Goal: Task Accomplishment & Management: Manage account settings

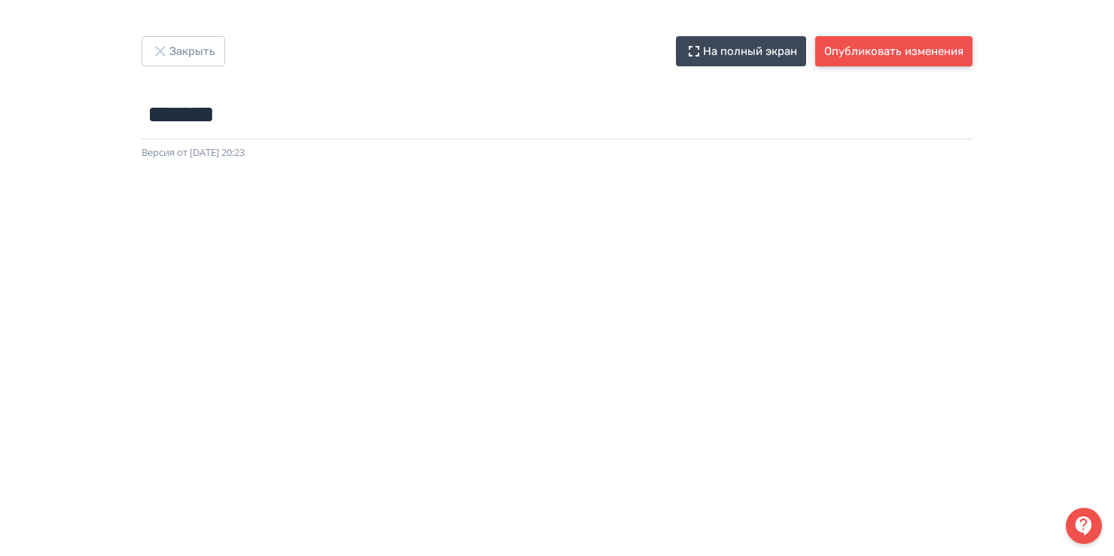
click at [879, 50] on button "Опубликовать изменения" at bounding box center [893, 51] width 157 height 30
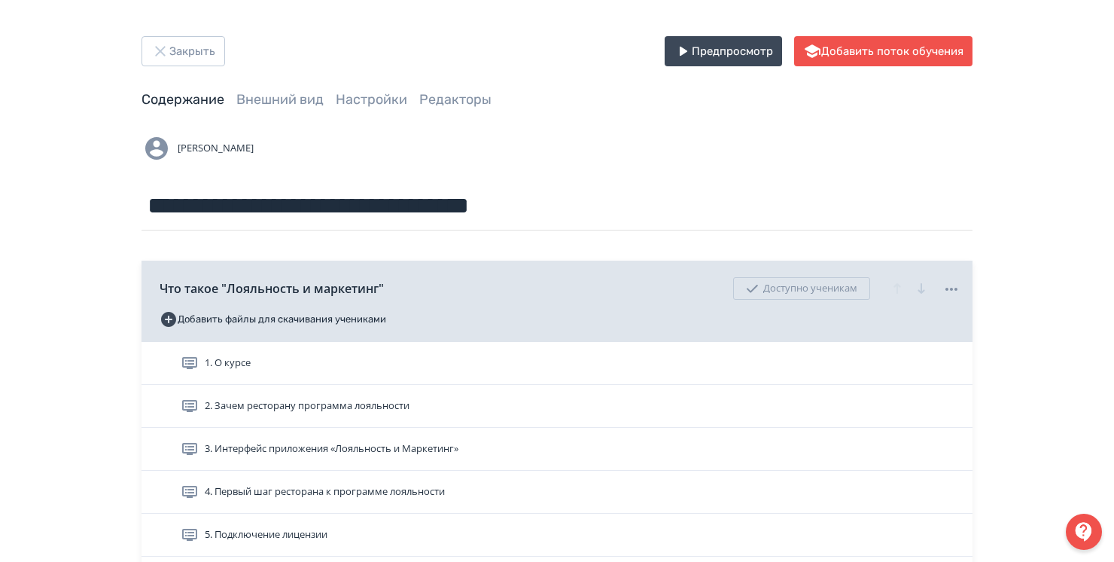
click at [0, 0] on icon at bounding box center [0, 0] width 0 height 0
click at [1019, 361] on div "Удалить" at bounding box center [560, 281] width 1120 height 562
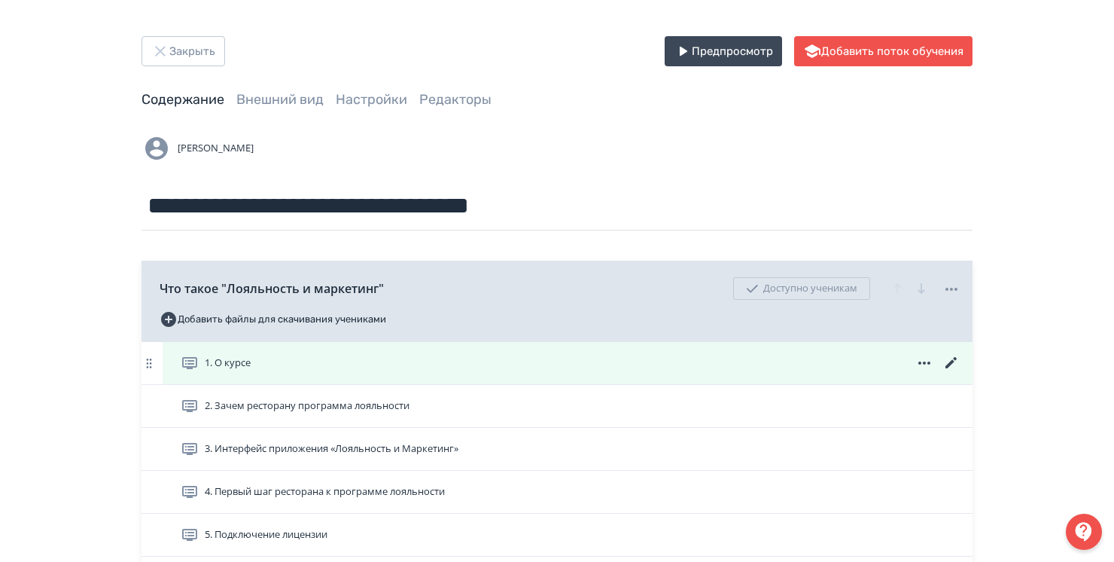
click at [221, 366] on span "1. О курсе" at bounding box center [228, 362] width 46 height 15
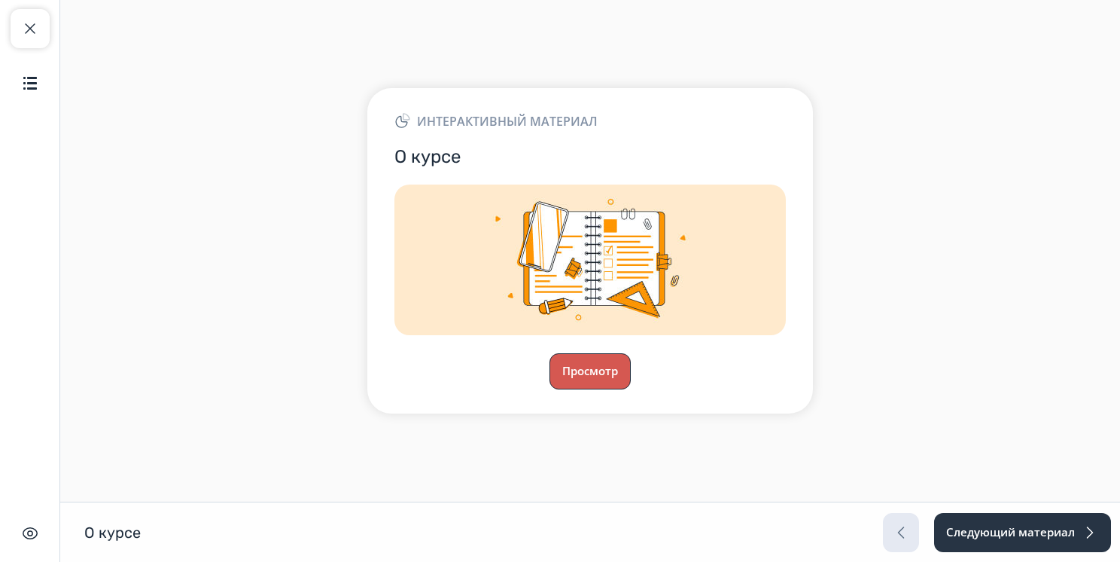
click at [587, 364] on button "Просмотр" at bounding box center [590, 371] width 81 height 36
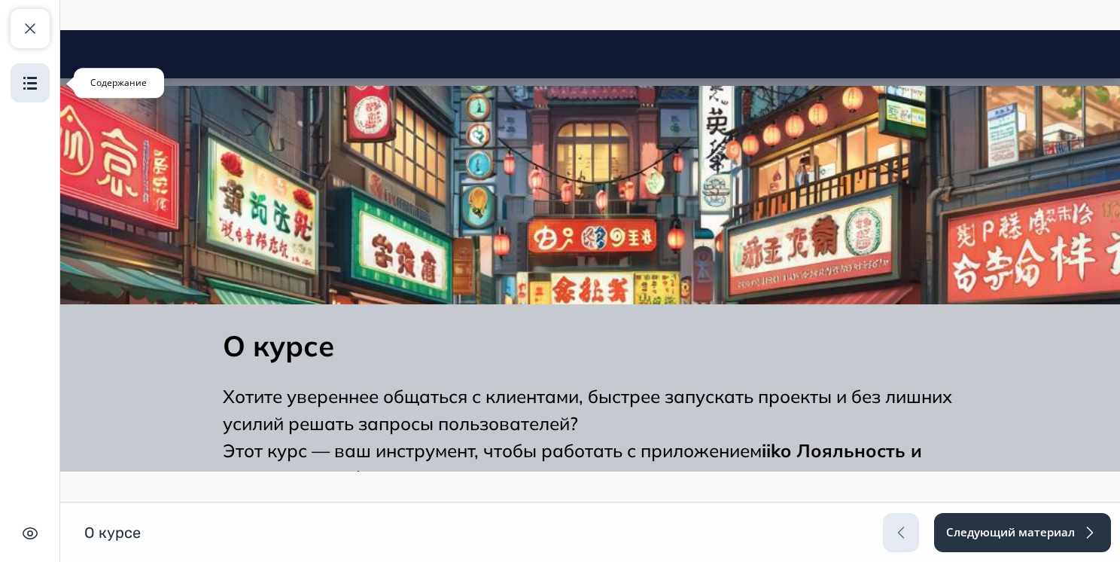
click at [39, 82] on button "Содержание" at bounding box center [30, 82] width 39 height 39
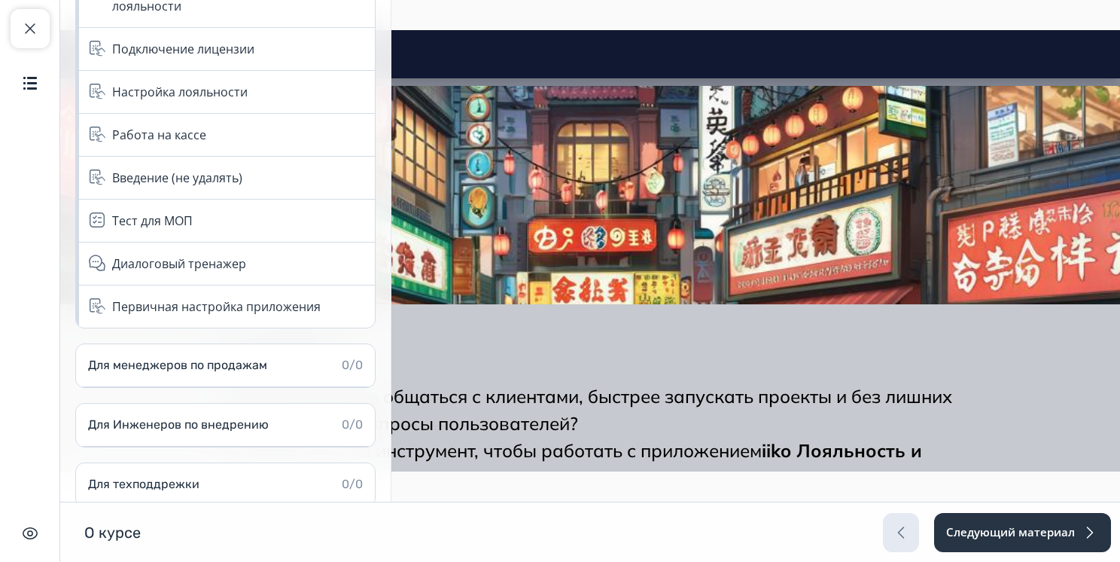
scroll to position [309, 0]
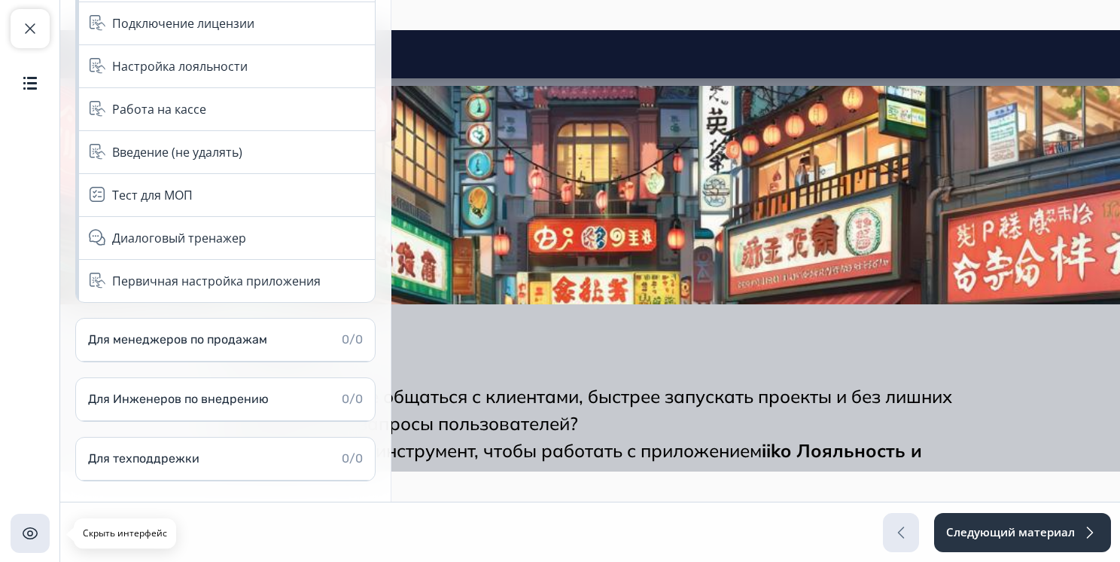
click at [30, 537] on img "button" at bounding box center [30, 533] width 18 height 18
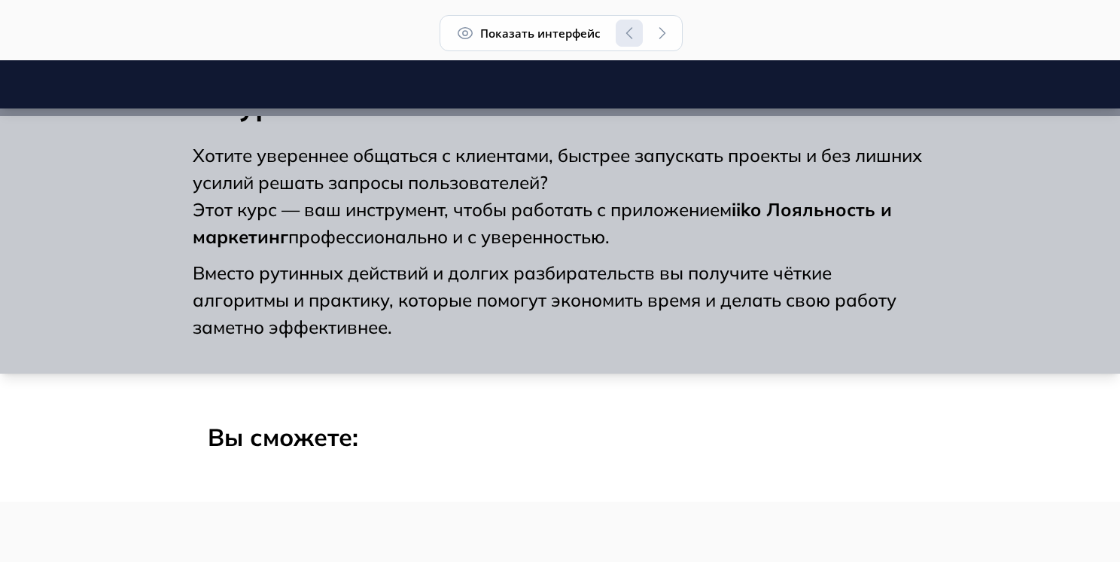
scroll to position [179, 0]
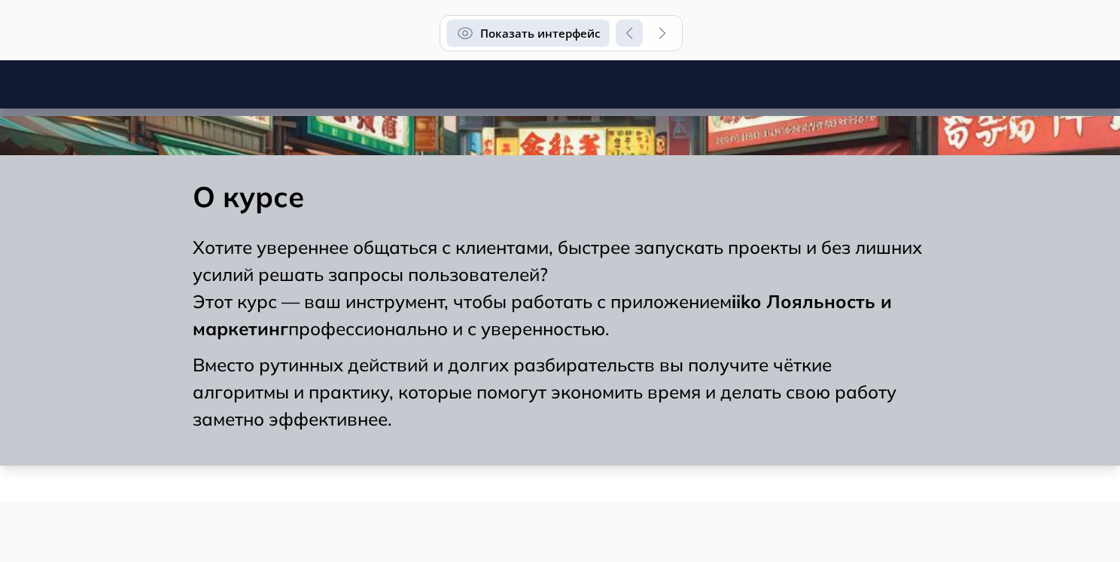
click at [550, 29] on button "Показать интерфейс" at bounding box center [527, 33] width 163 height 27
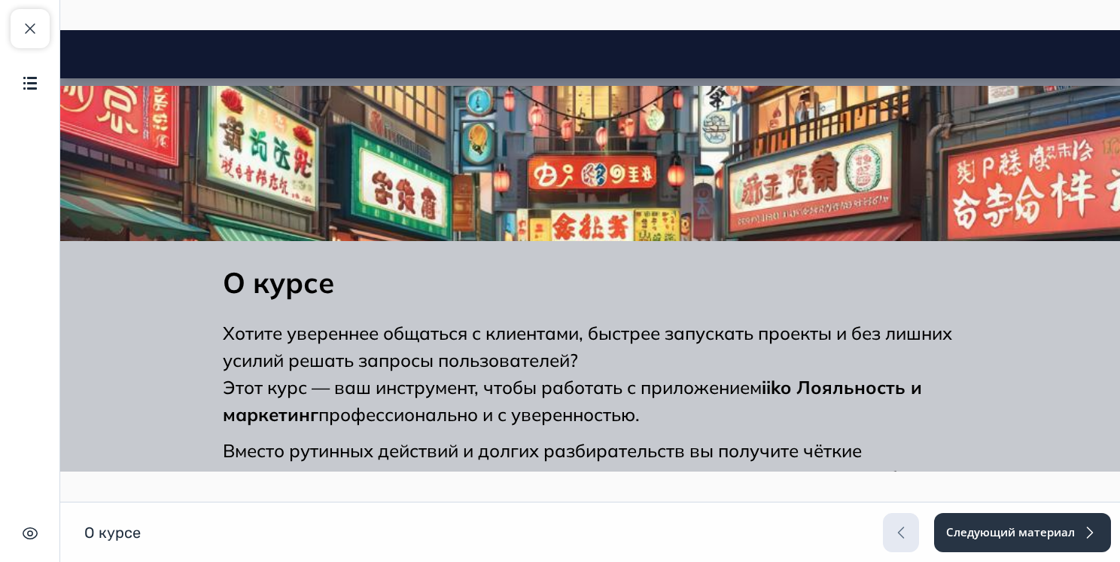
scroll to position [0, 0]
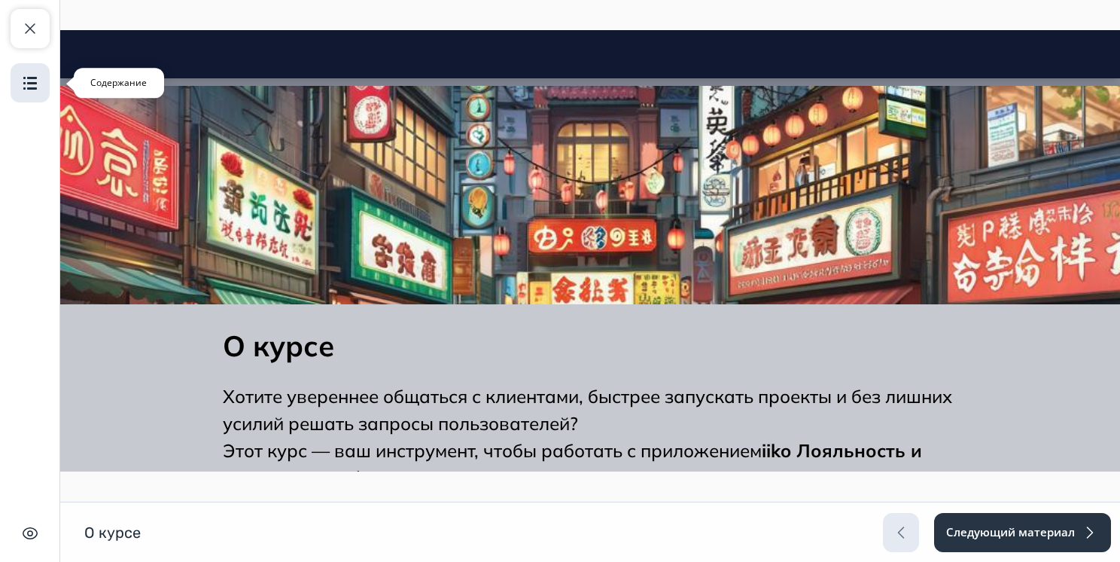
click at [38, 89] on img "button" at bounding box center [30, 83] width 18 height 18
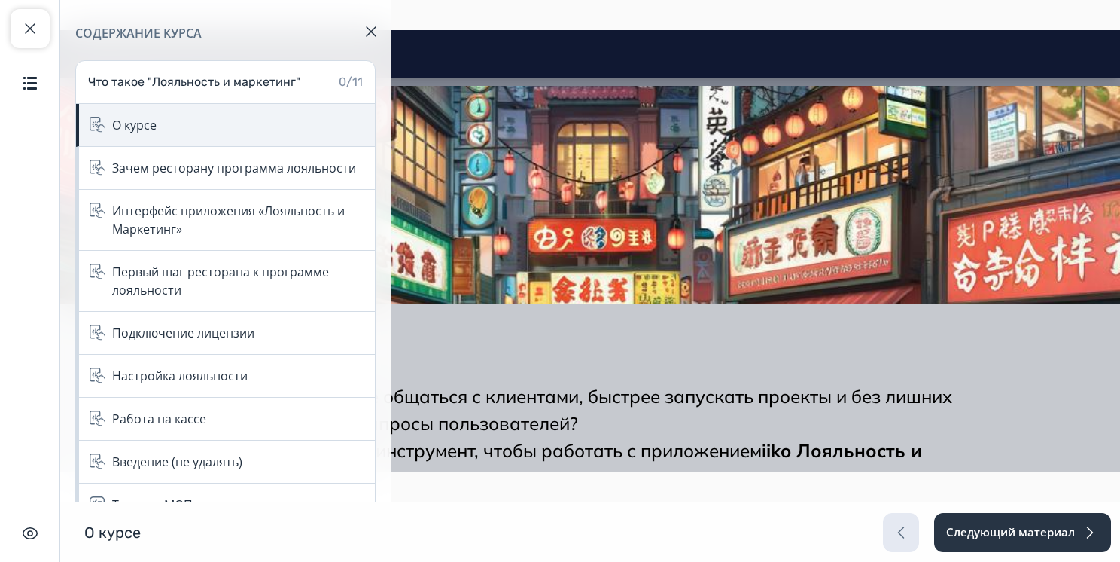
click at [249, 135] on div "О курсе" at bounding box center [225, 125] width 299 height 43
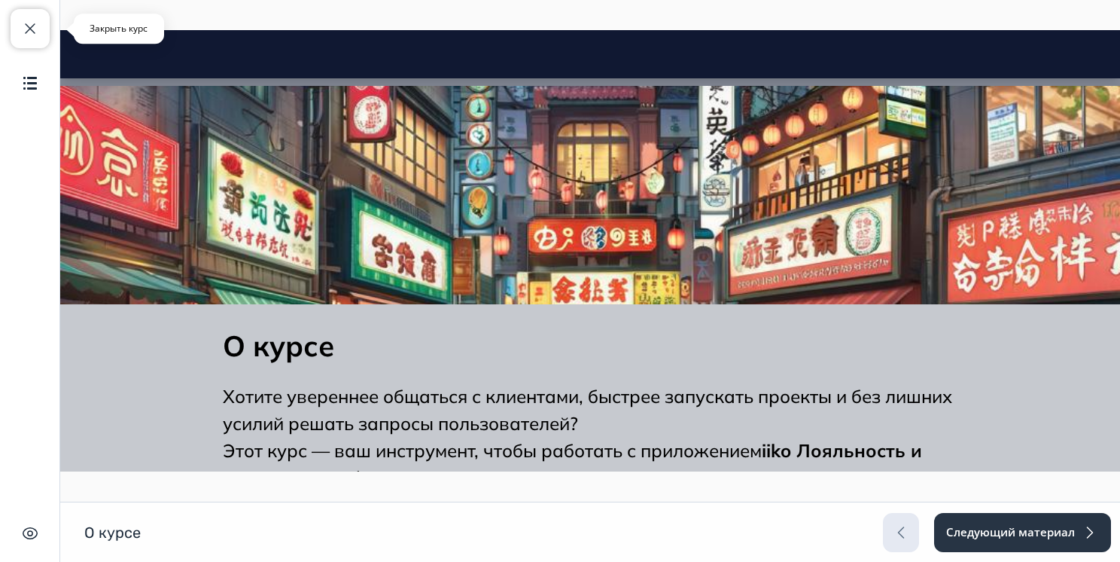
click at [38, 32] on span "button" at bounding box center [30, 29] width 18 height 18
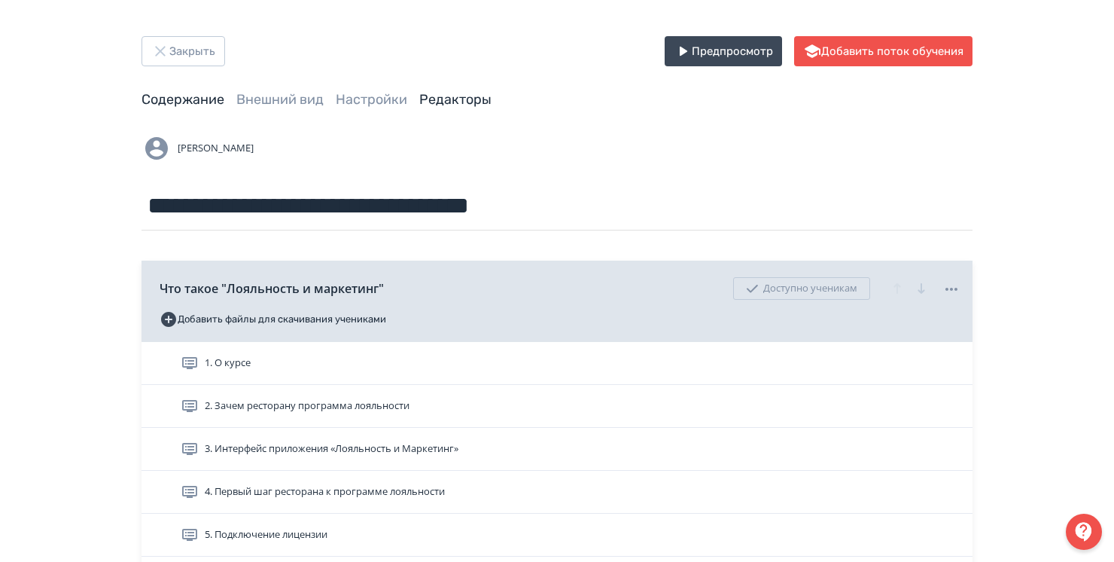
click at [454, 104] on link "Редакторы" at bounding box center [455, 99] width 72 height 17
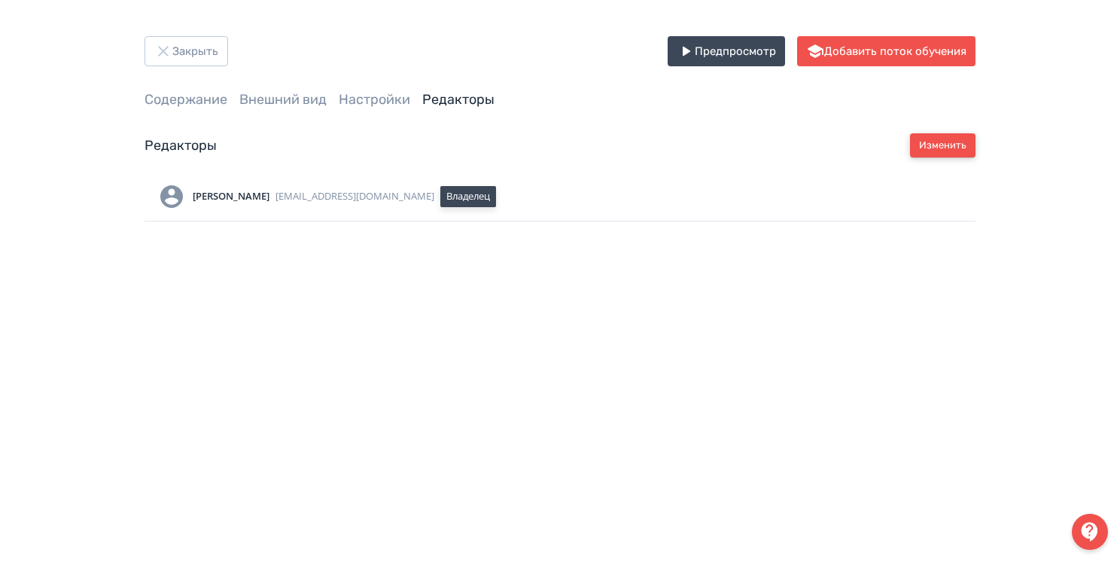
click at [930, 139] on button "Изменить" at bounding box center [943, 145] width 66 height 24
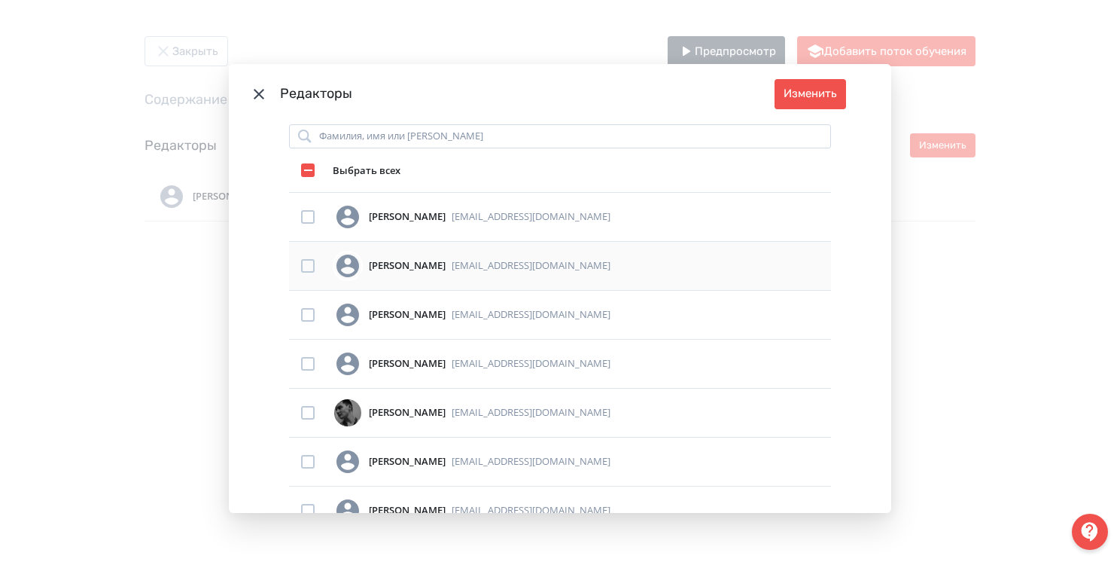
click at [307, 270] on div "Modal" at bounding box center [308, 266] width 14 height 14
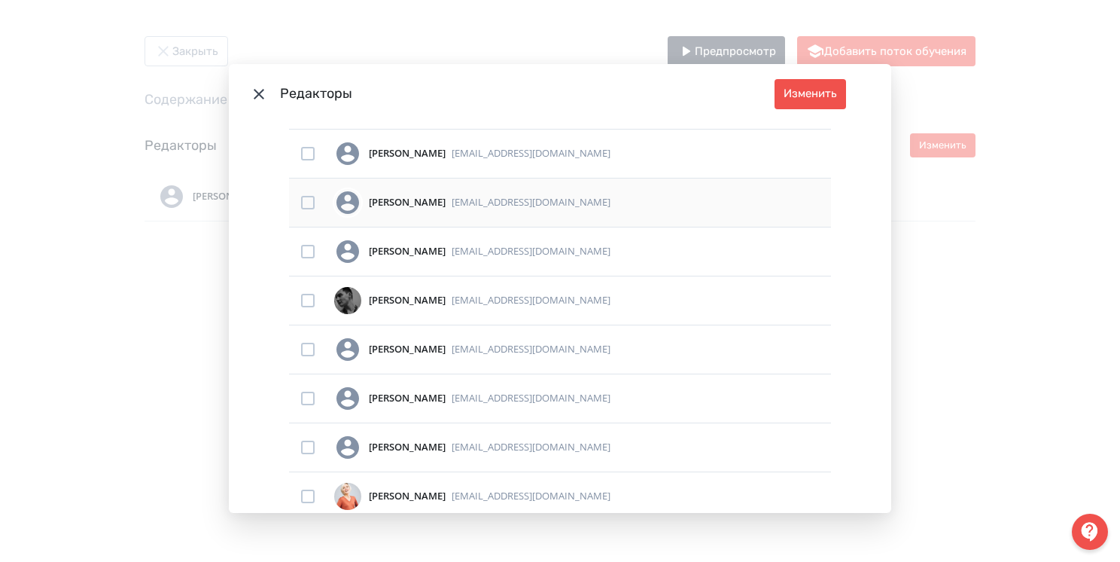
scroll to position [163, 0]
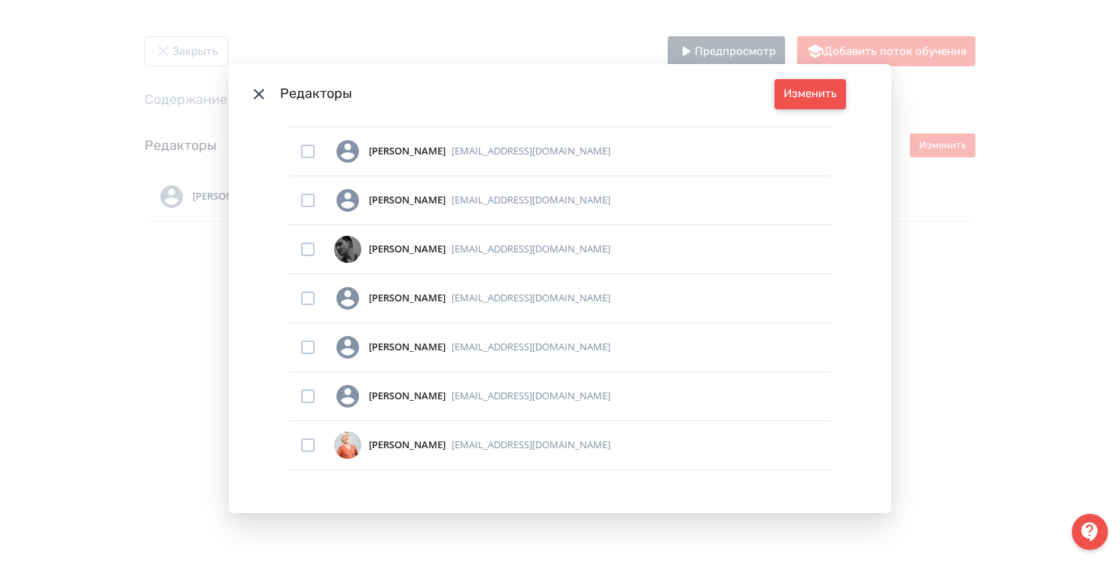
click at [789, 93] on button "Изменить" at bounding box center [811, 94] width 72 height 30
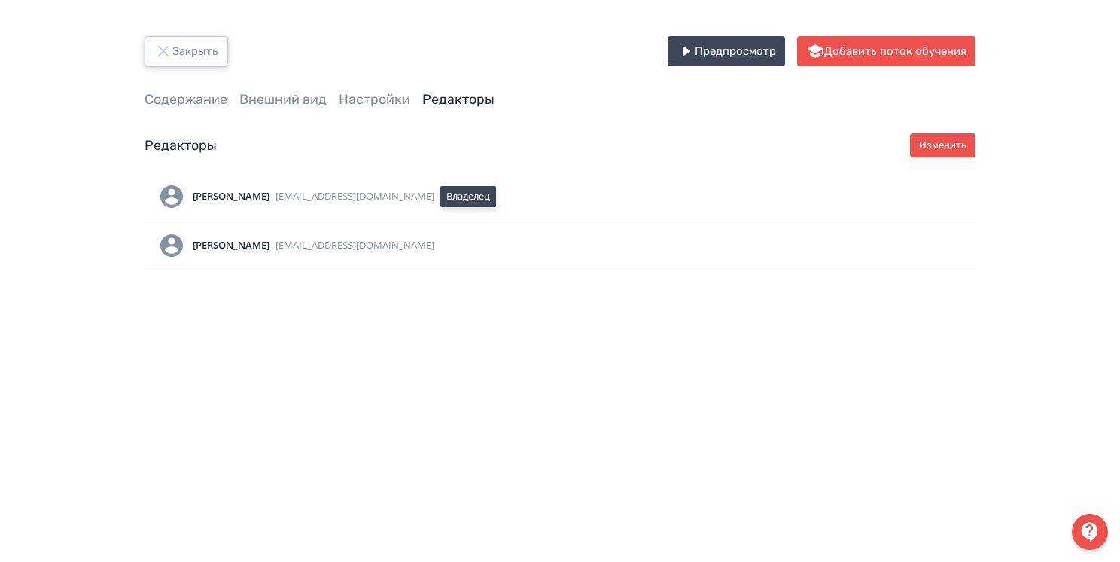
click at [187, 51] on button "Закрыть" at bounding box center [187, 51] width 84 height 30
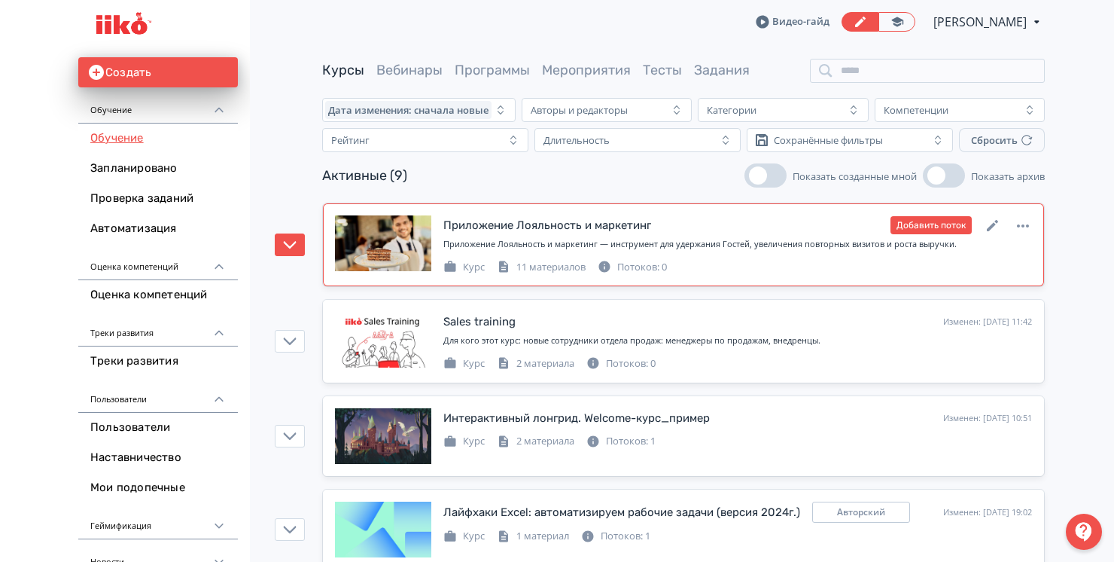
click at [607, 229] on div "Приложение Лояльность и маркетинг" at bounding box center [547, 225] width 208 height 17
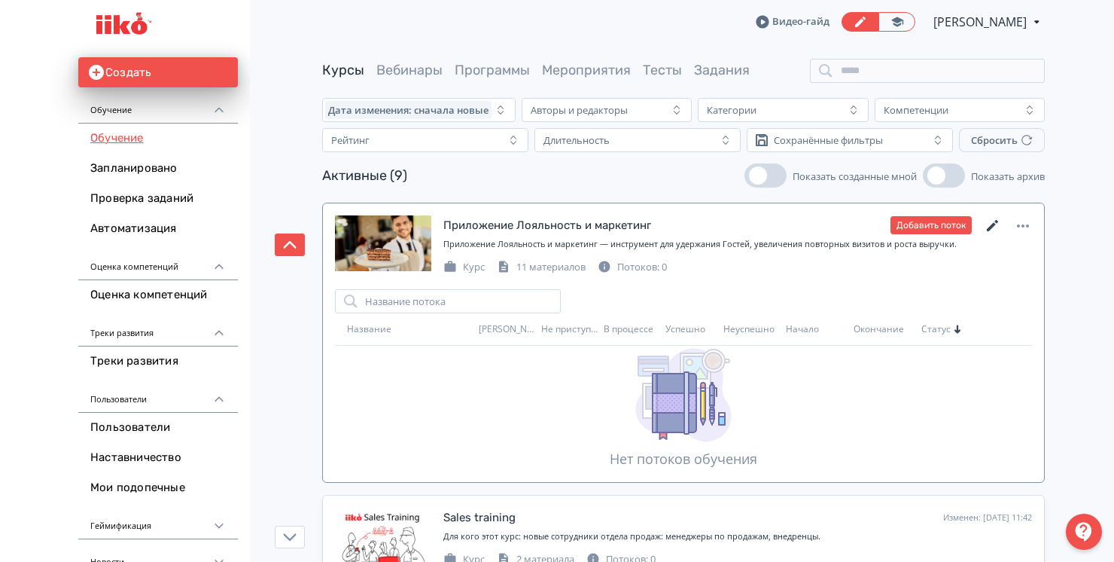
click at [990, 227] on icon at bounding box center [992, 225] width 11 height 11
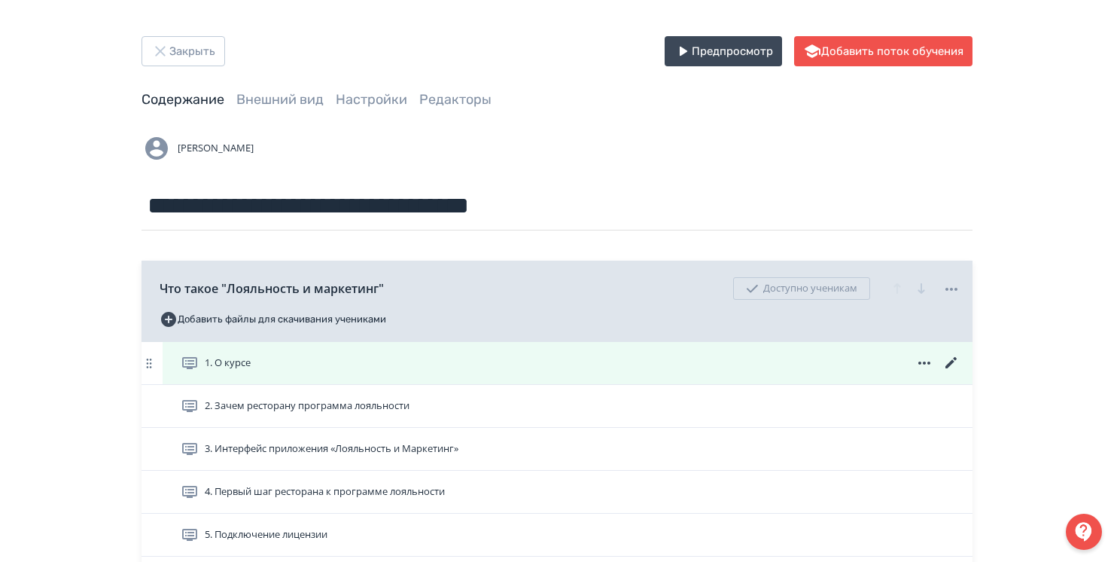
click at [273, 360] on div "1. О курсе" at bounding box center [571, 363] width 780 height 18
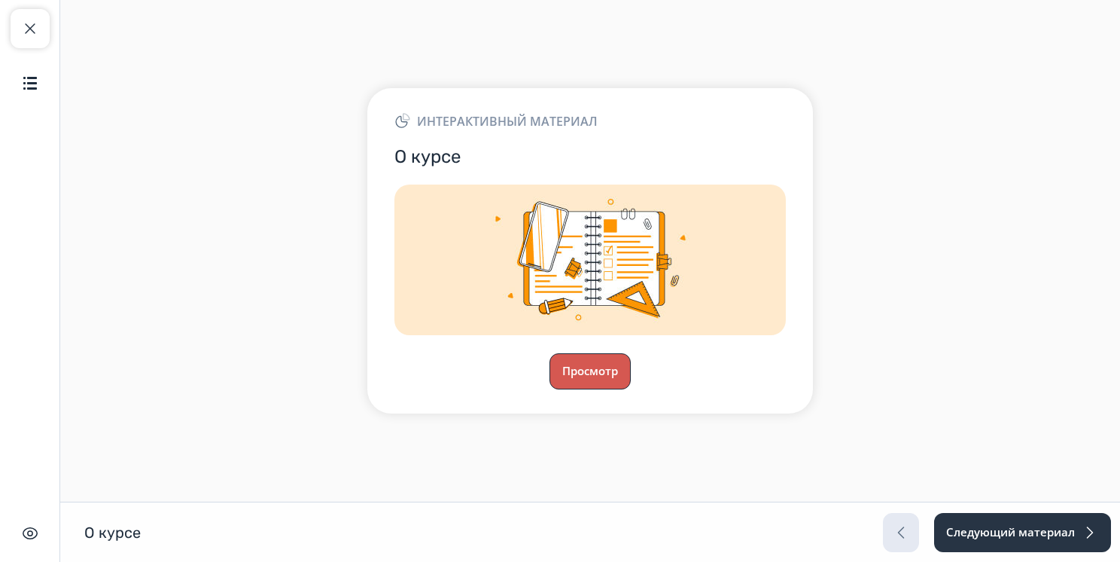
click at [601, 372] on button "Просмотр" at bounding box center [590, 371] width 81 height 36
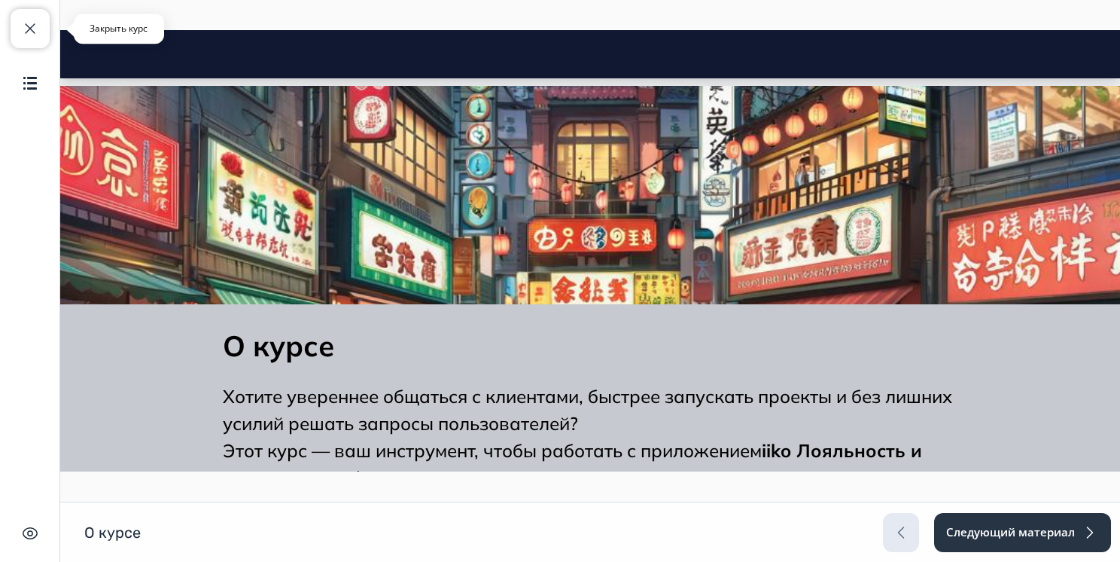
click at [21, 35] on span "button" at bounding box center [30, 29] width 18 height 18
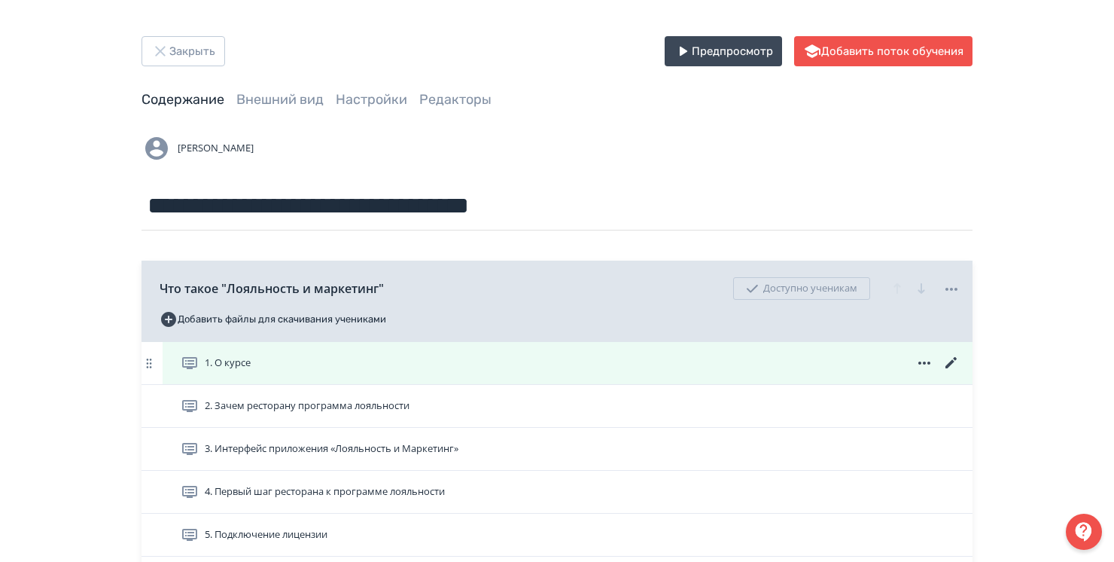
click at [948, 364] on icon at bounding box center [951, 362] width 11 height 11
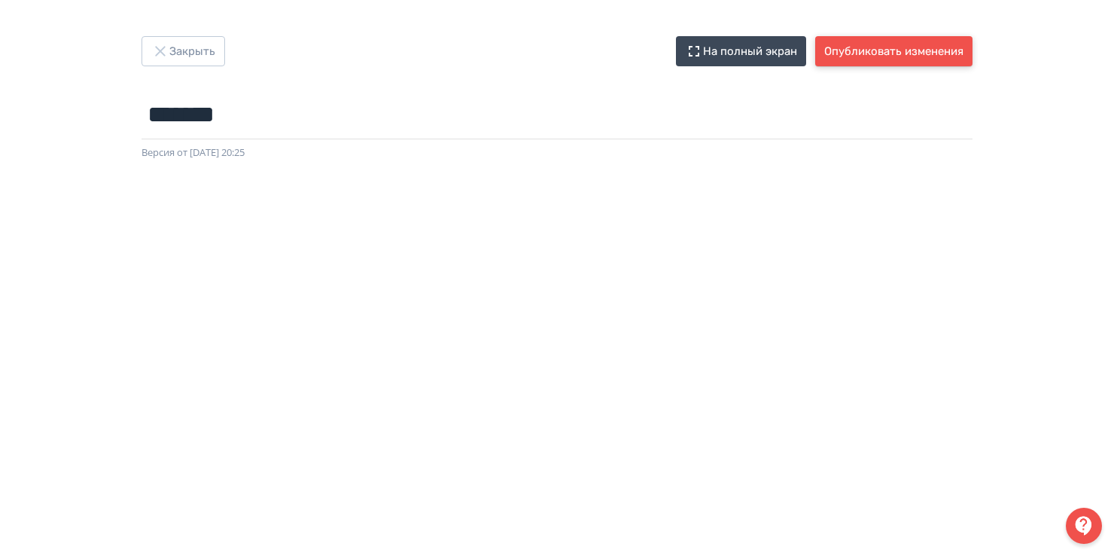
click at [853, 44] on button "Опубликовать изменения" at bounding box center [893, 51] width 157 height 30
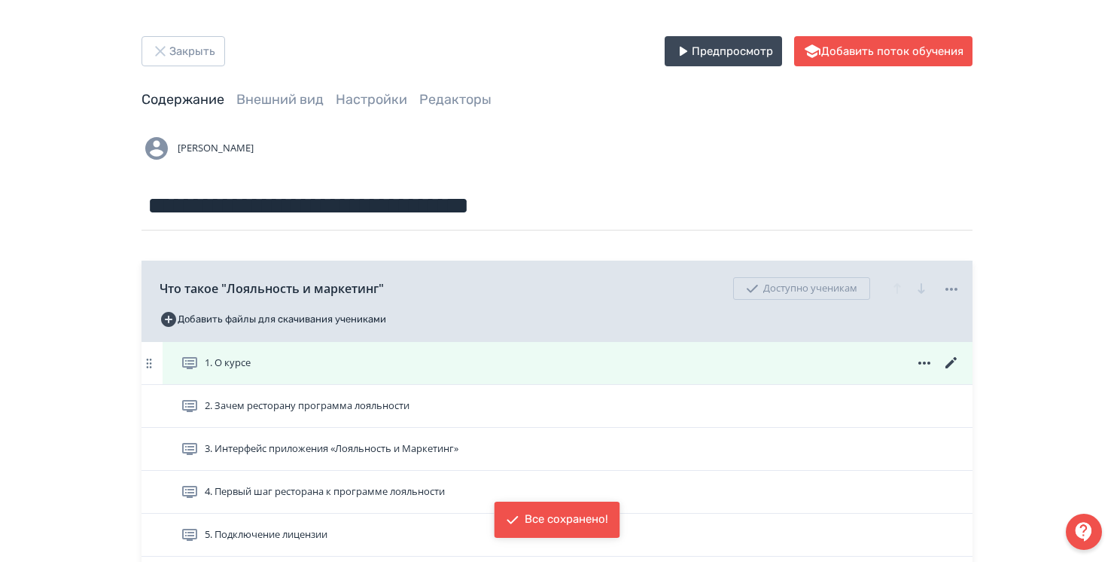
click at [307, 369] on div "1. О курсе" at bounding box center [571, 363] width 780 height 18
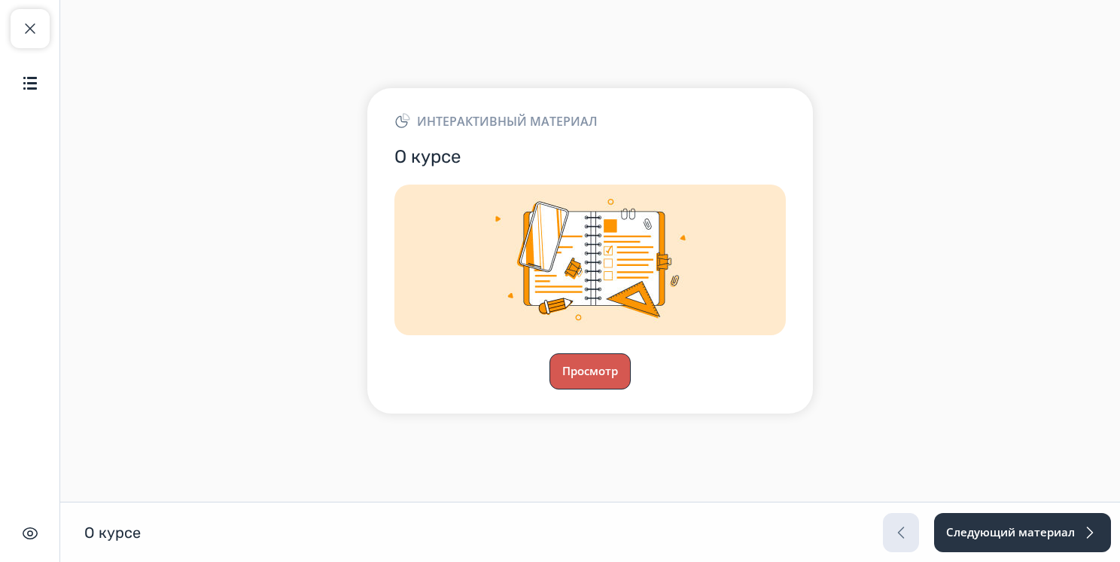
click at [566, 368] on button "Просмотр" at bounding box center [590, 371] width 81 height 36
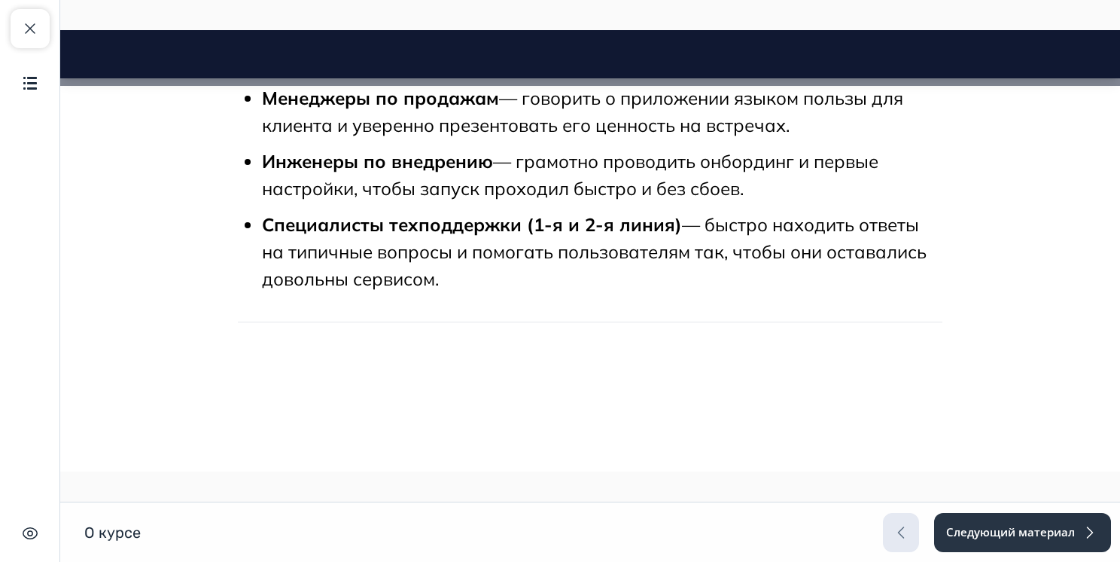
scroll to position [631, 0]
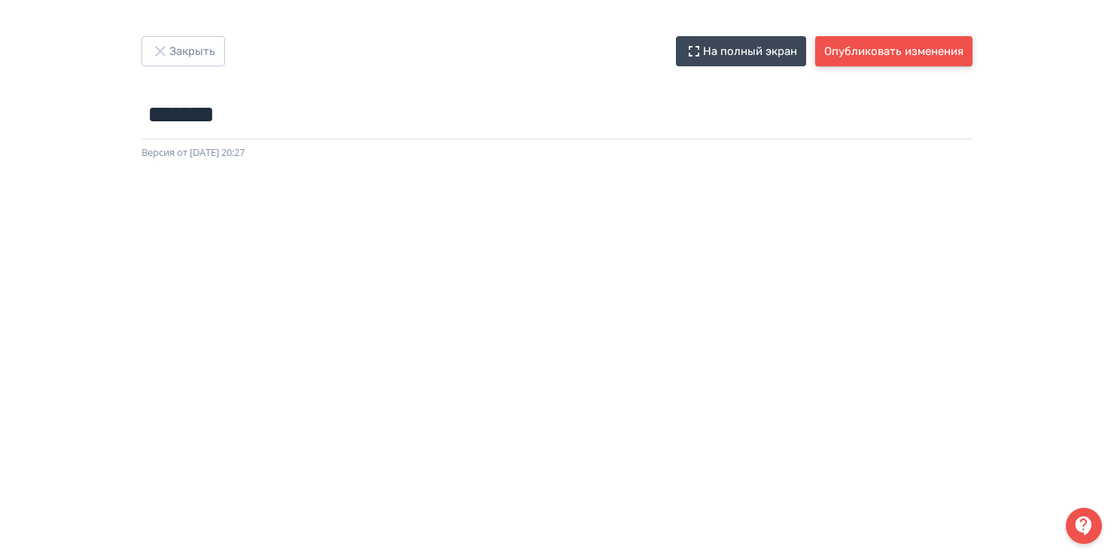
click at [863, 48] on button "Опубликовать изменения" at bounding box center [893, 51] width 157 height 30
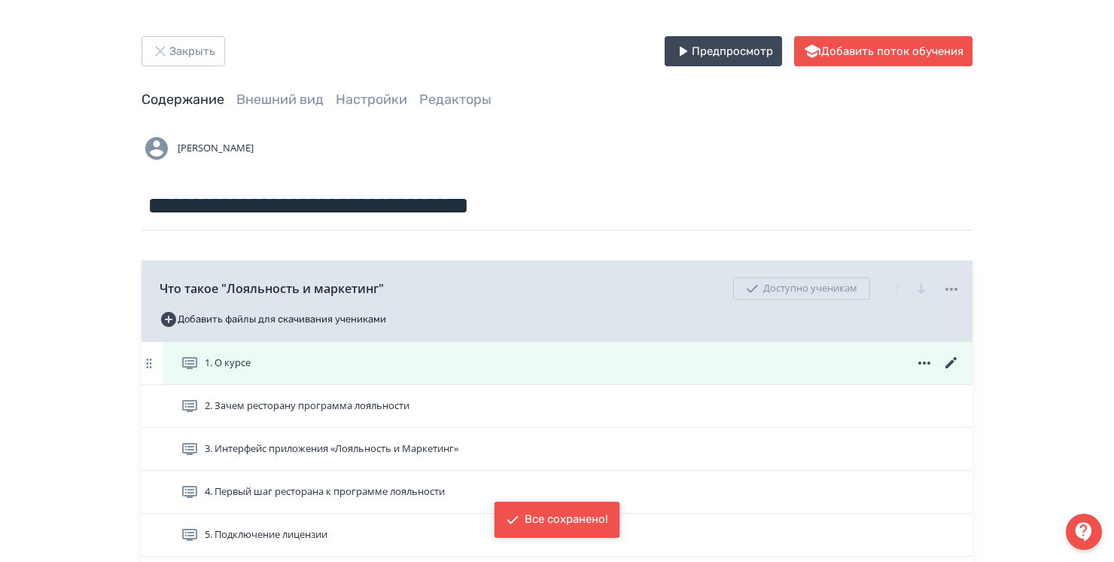
click at [222, 370] on span "1. О курсе" at bounding box center [228, 362] width 46 height 15
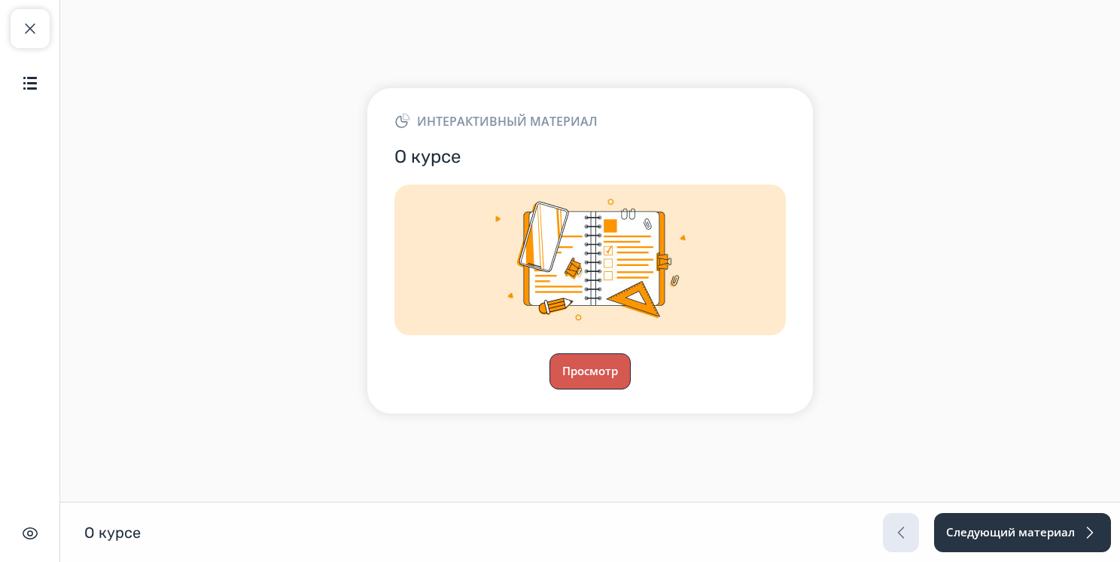
click at [611, 379] on button "Просмотр" at bounding box center [590, 371] width 81 height 36
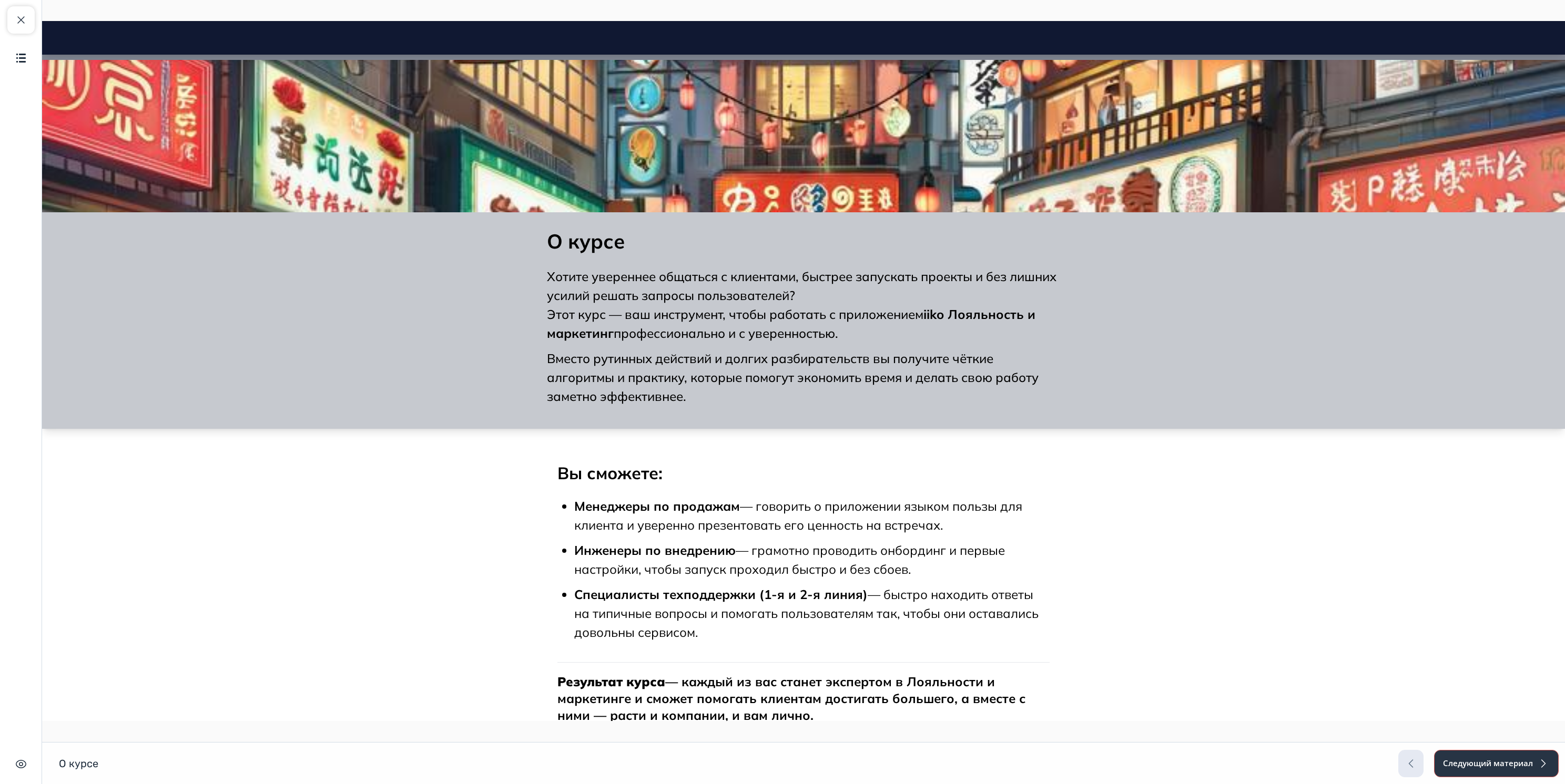
click at [778, 392] on button "Следующий материал" at bounding box center [1496, 763] width 124 height 27
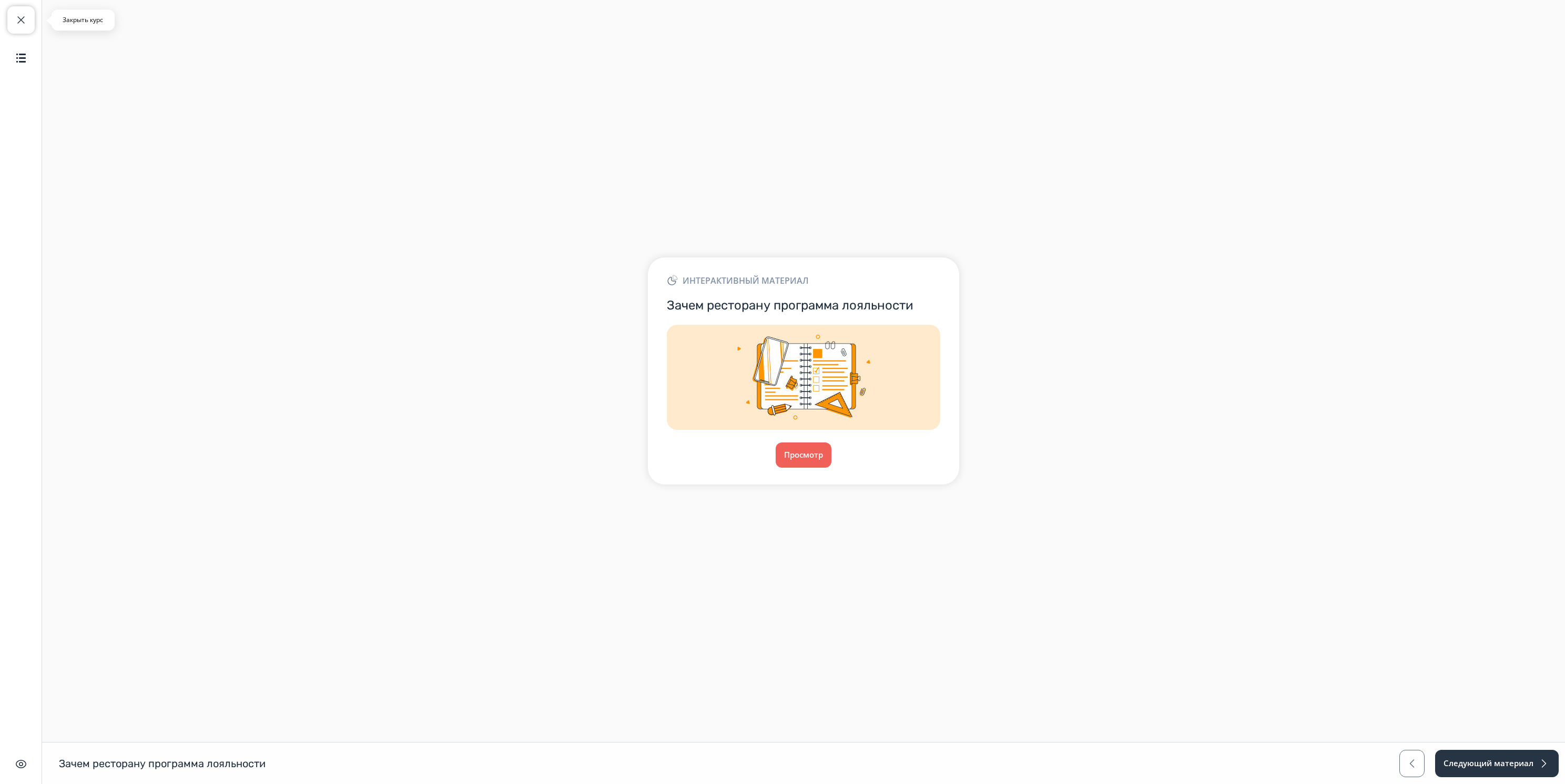
drag, startPoint x: 14, startPoint y: 15, endPoint x: 79, endPoint y: 57, distance: 77.4
click at [15, 15] on span "button" at bounding box center [21, 20] width 13 height 13
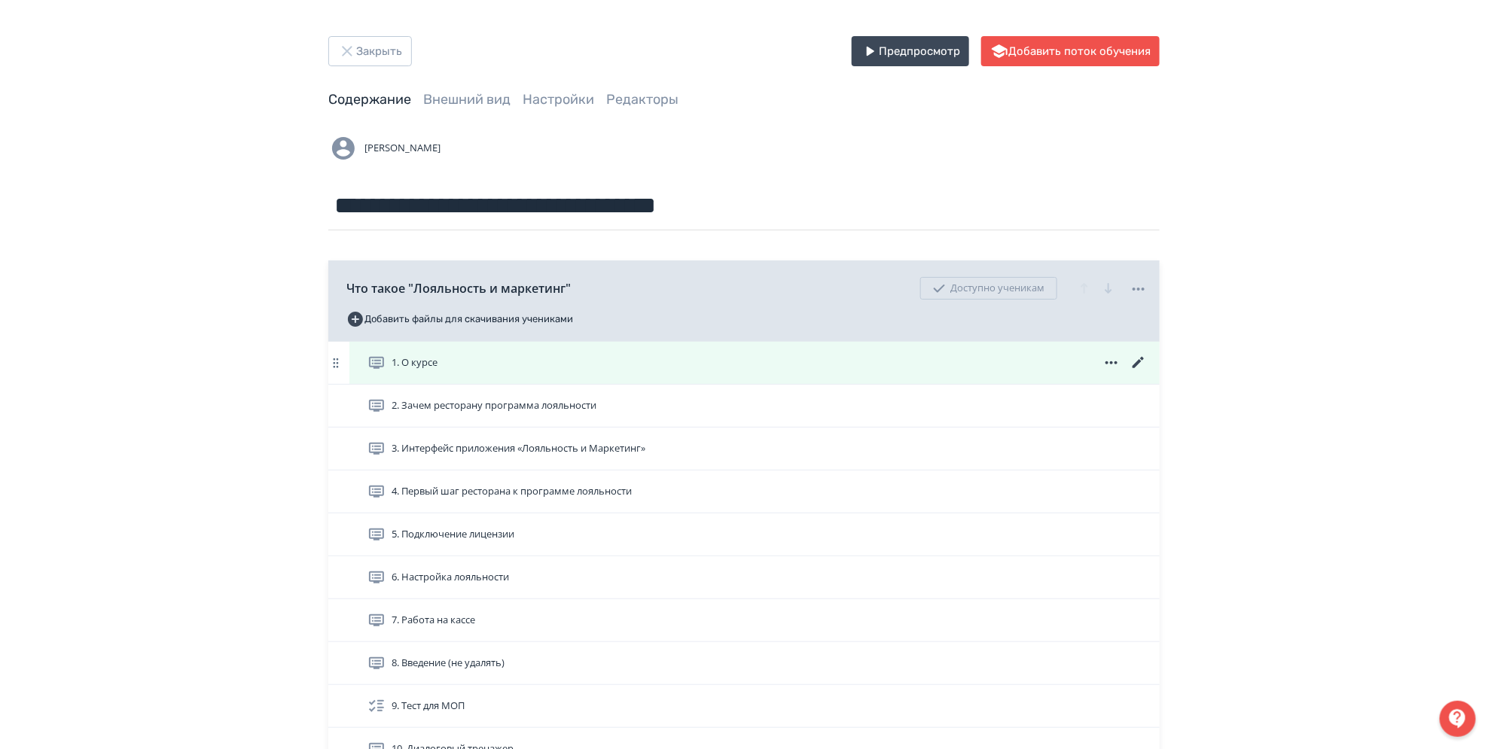
click at [437, 366] on span "1. О курсе" at bounding box center [415, 362] width 46 height 15
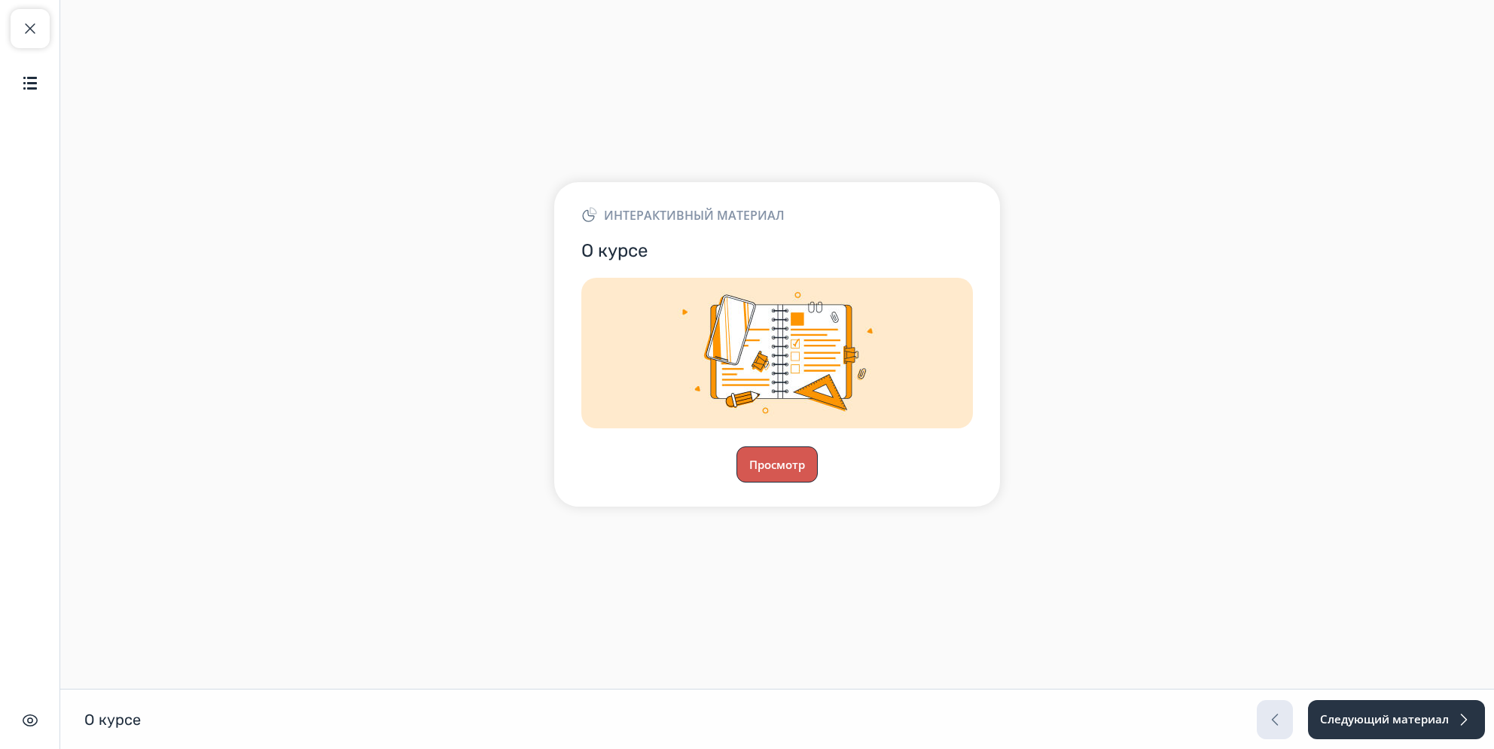
click at [761, 464] on button "Просмотр" at bounding box center [776, 464] width 81 height 36
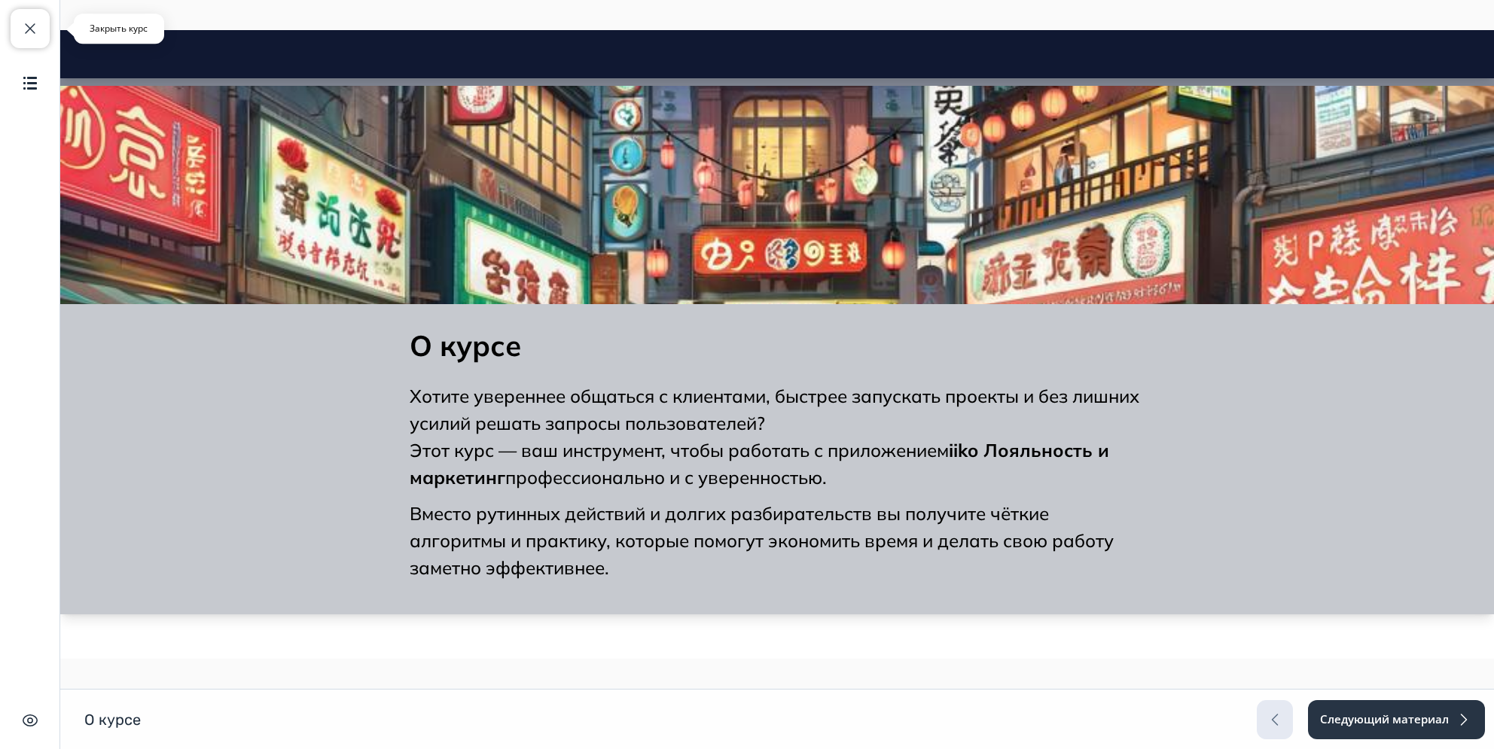
click at [23, 35] on span "button" at bounding box center [30, 29] width 18 height 18
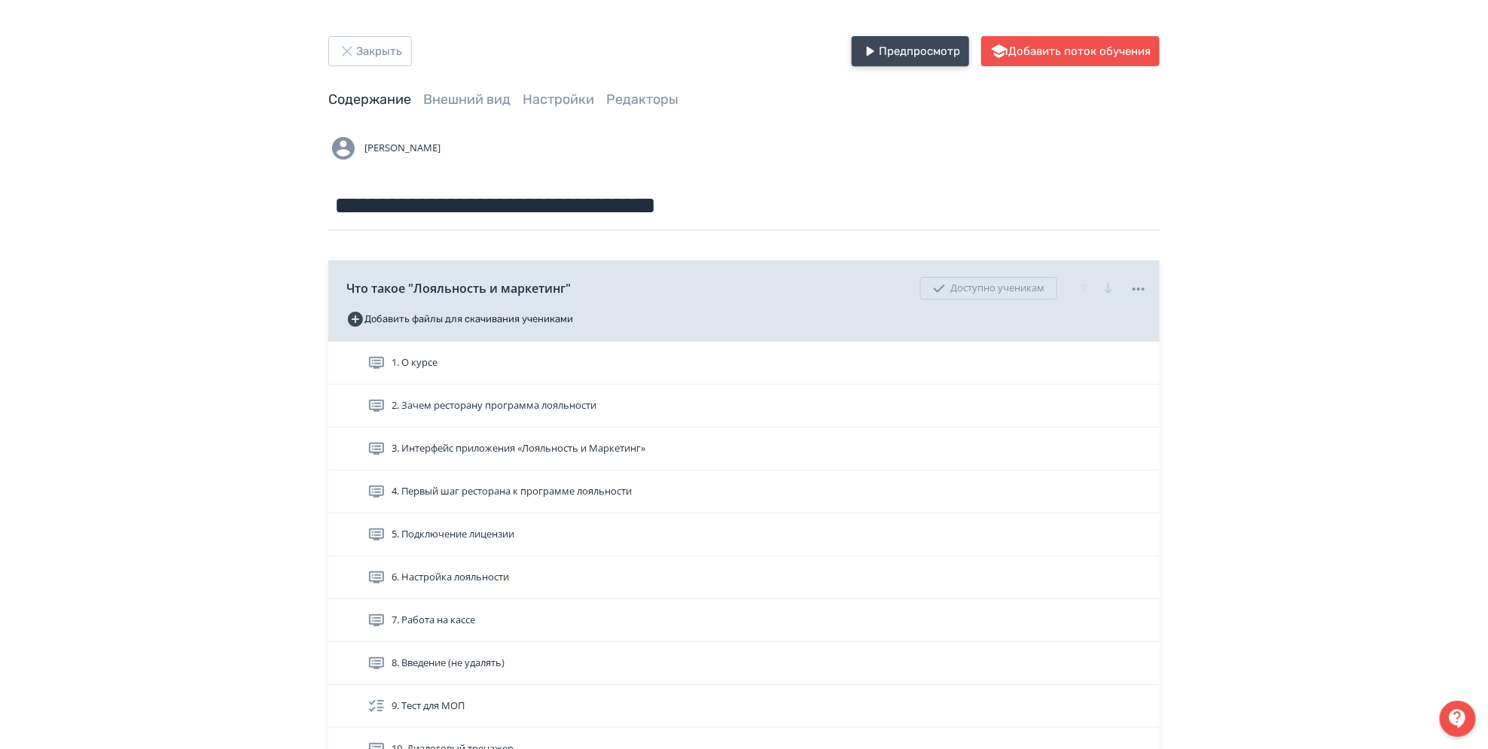
click at [930, 44] on button "Предпросмотр" at bounding box center [910, 51] width 117 height 30
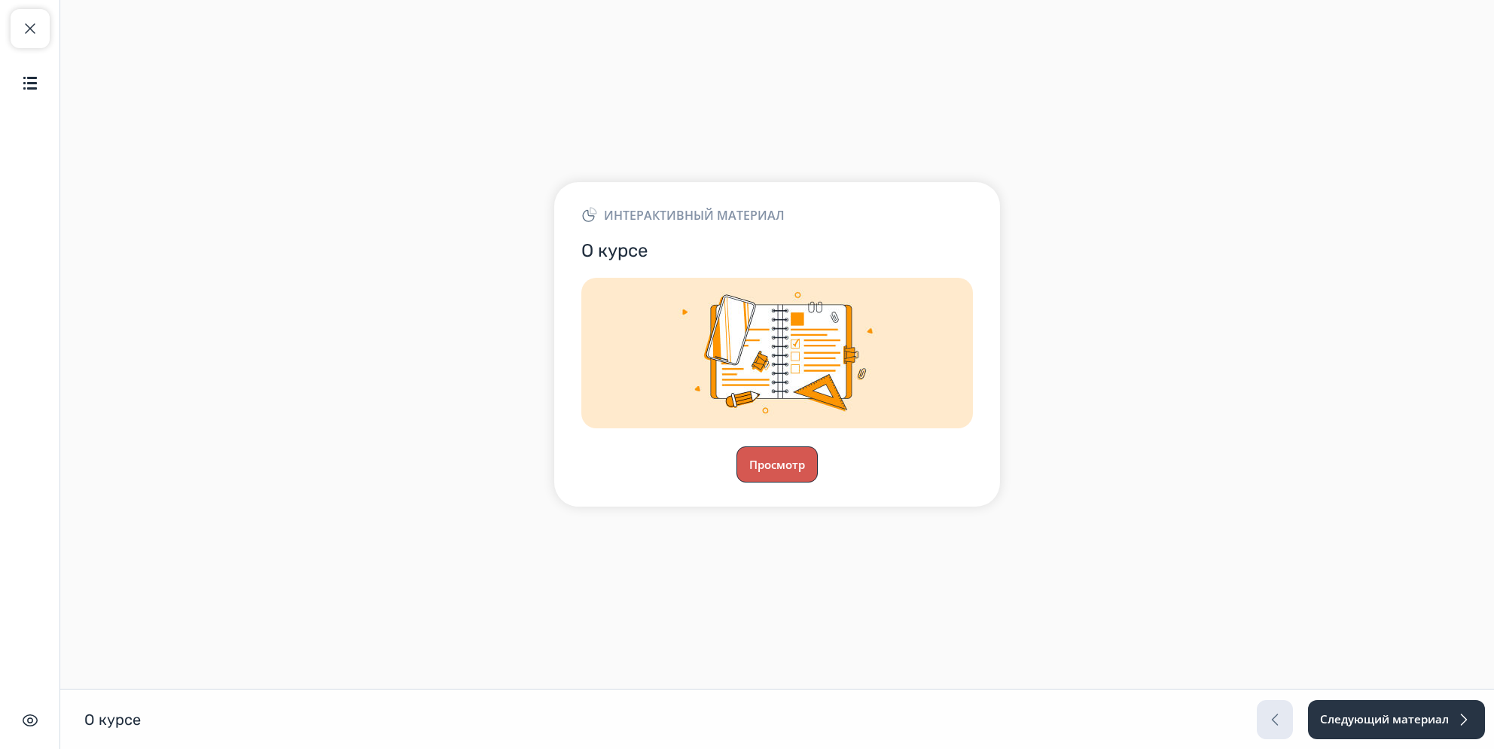
click at [793, 462] on button "Просмотр" at bounding box center [776, 464] width 81 height 36
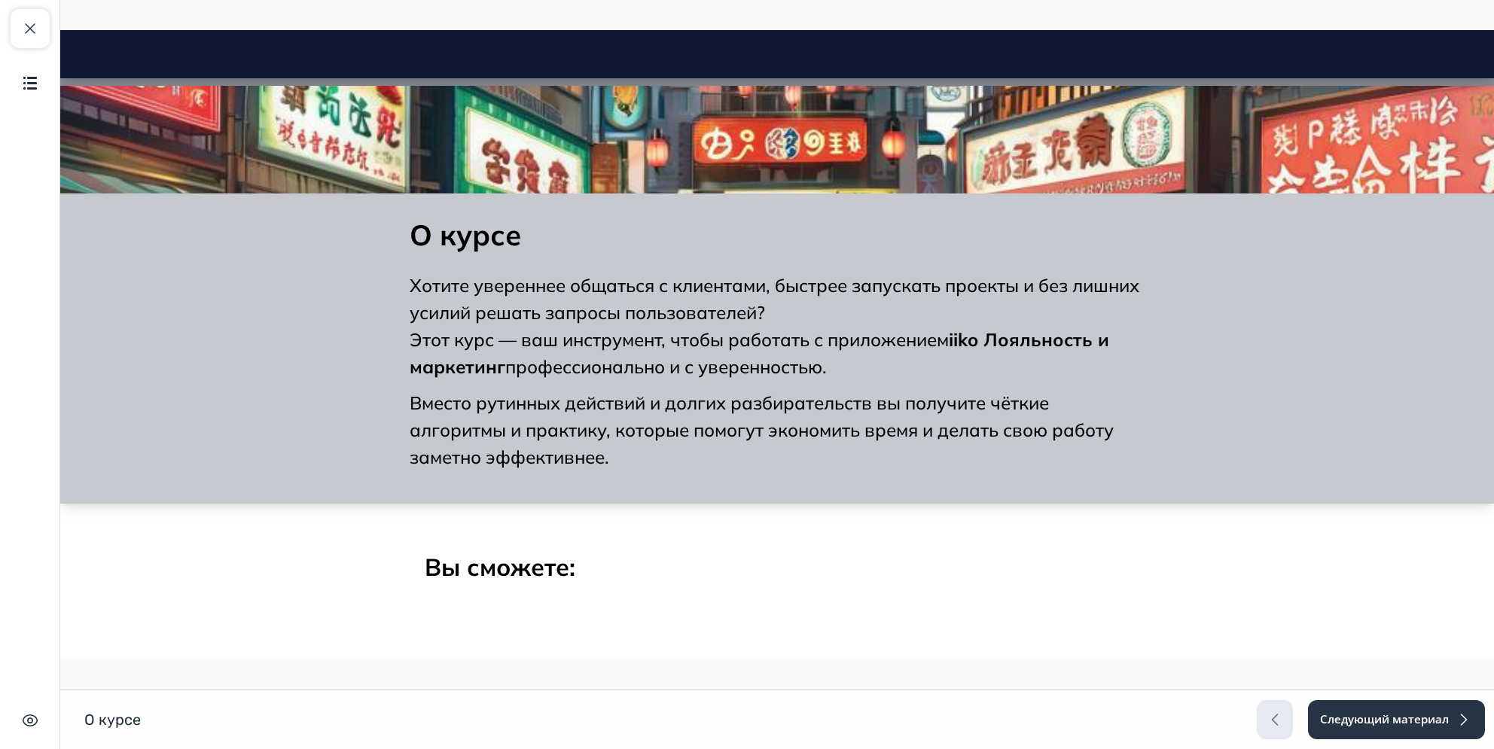
scroll to position [42, 0]
